Goal: Task Accomplishment & Management: Use online tool/utility

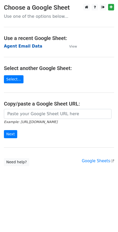
click at [24, 47] on strong "Agent Email Data" at bounding box center [23, 46] width 38 height 5
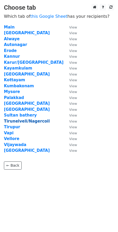
click at [20, 122] on strong "Tirunelveli/Nagercoil" at bounding box center [27, 121] width 46 height 5
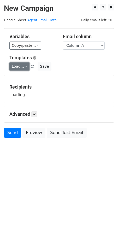
click at [21, 69] on link "Load..." at bounding box center [19, 66] width 20 height 8
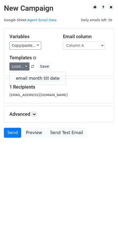
click at [21, 78] on link "email month till date" at bounding box center [38, 78] width 56 height 8
